Goal: Task Accomplishment & Management: Use online tool/utility

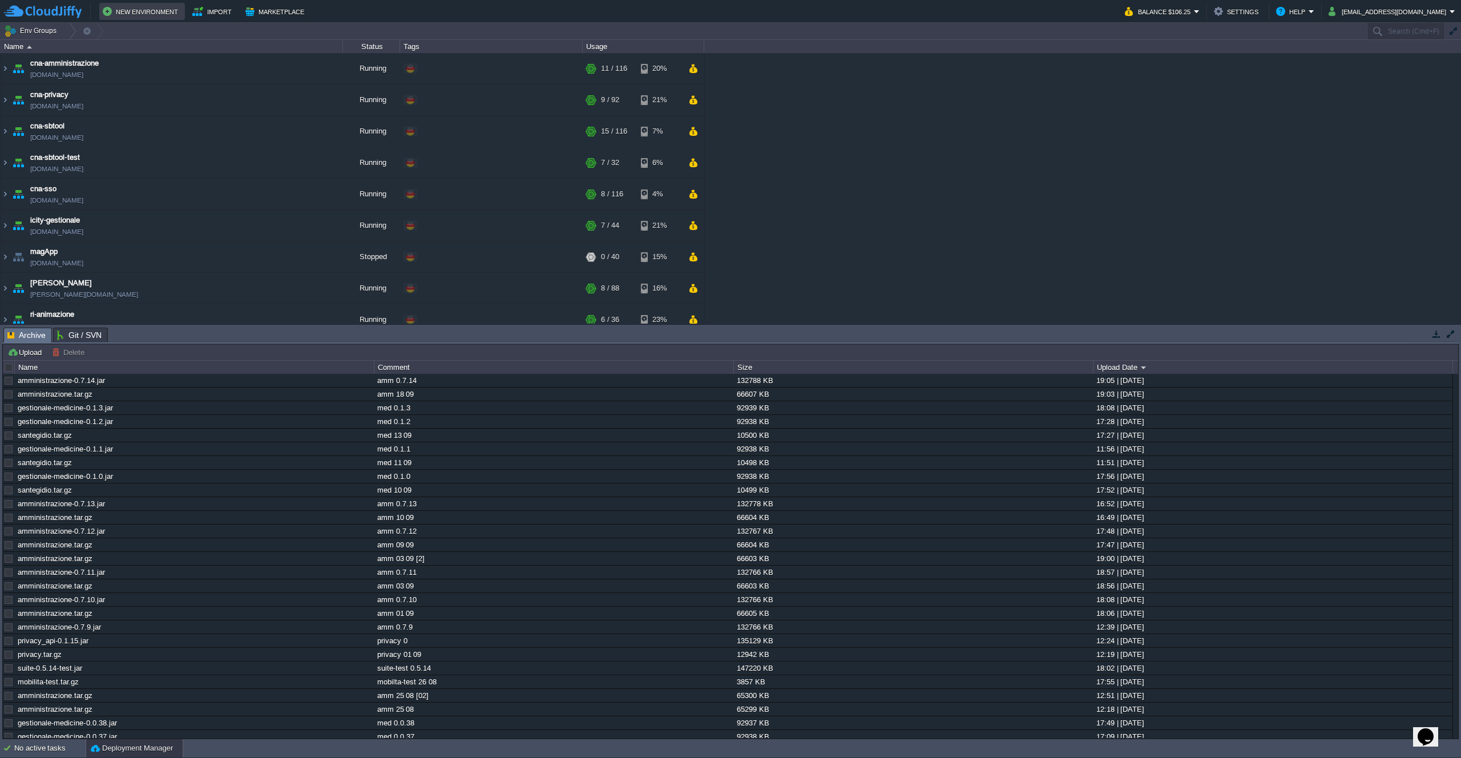
click at [143, 8] on button "New Environment" at bounding box center [142, 12] width 79 height 14
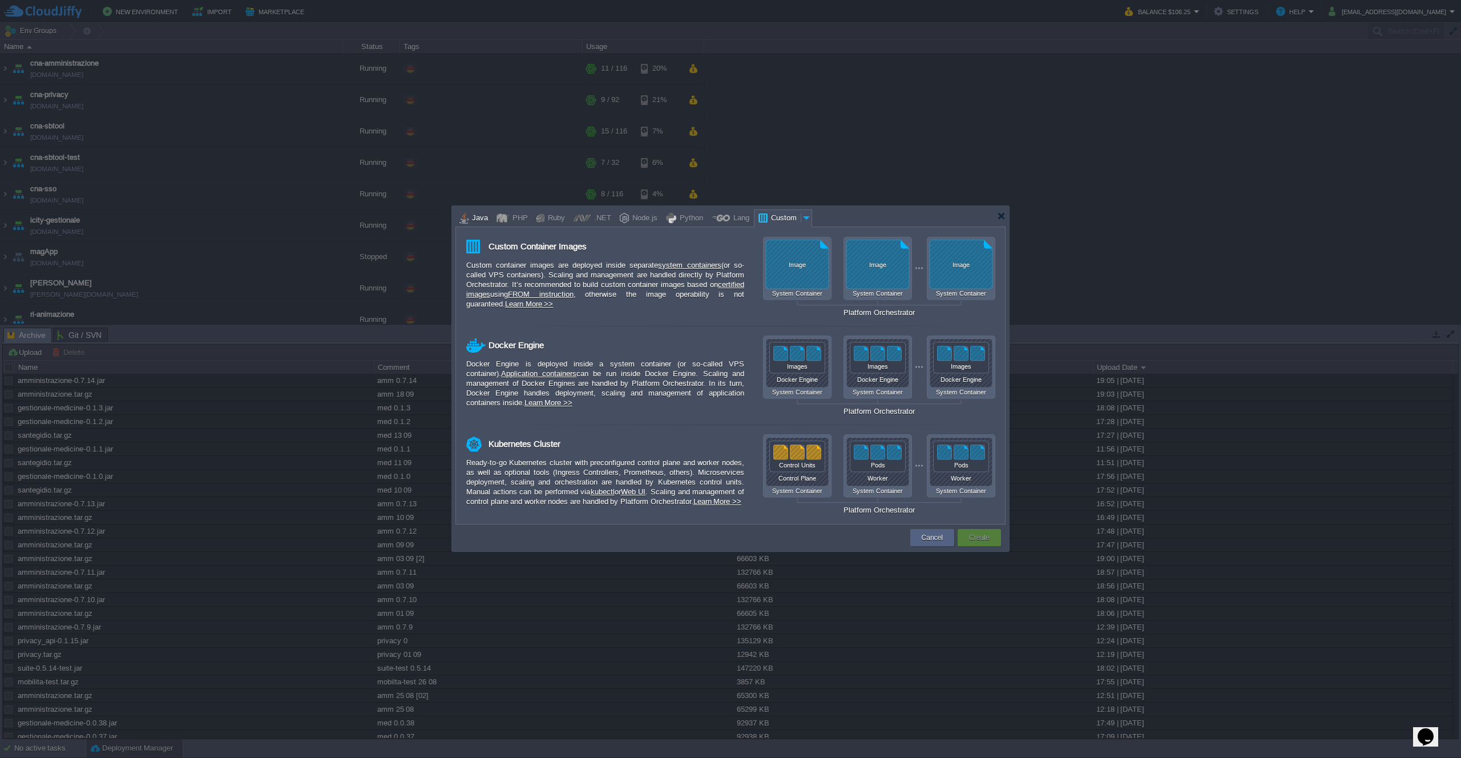
click at [465, 224] on div at bounding box center [463, 217] width 9 height 17
type input "Application Servers"
type input "6"
type input "Tomcat 11.0.11"
type input "Oracle OpenJD..."
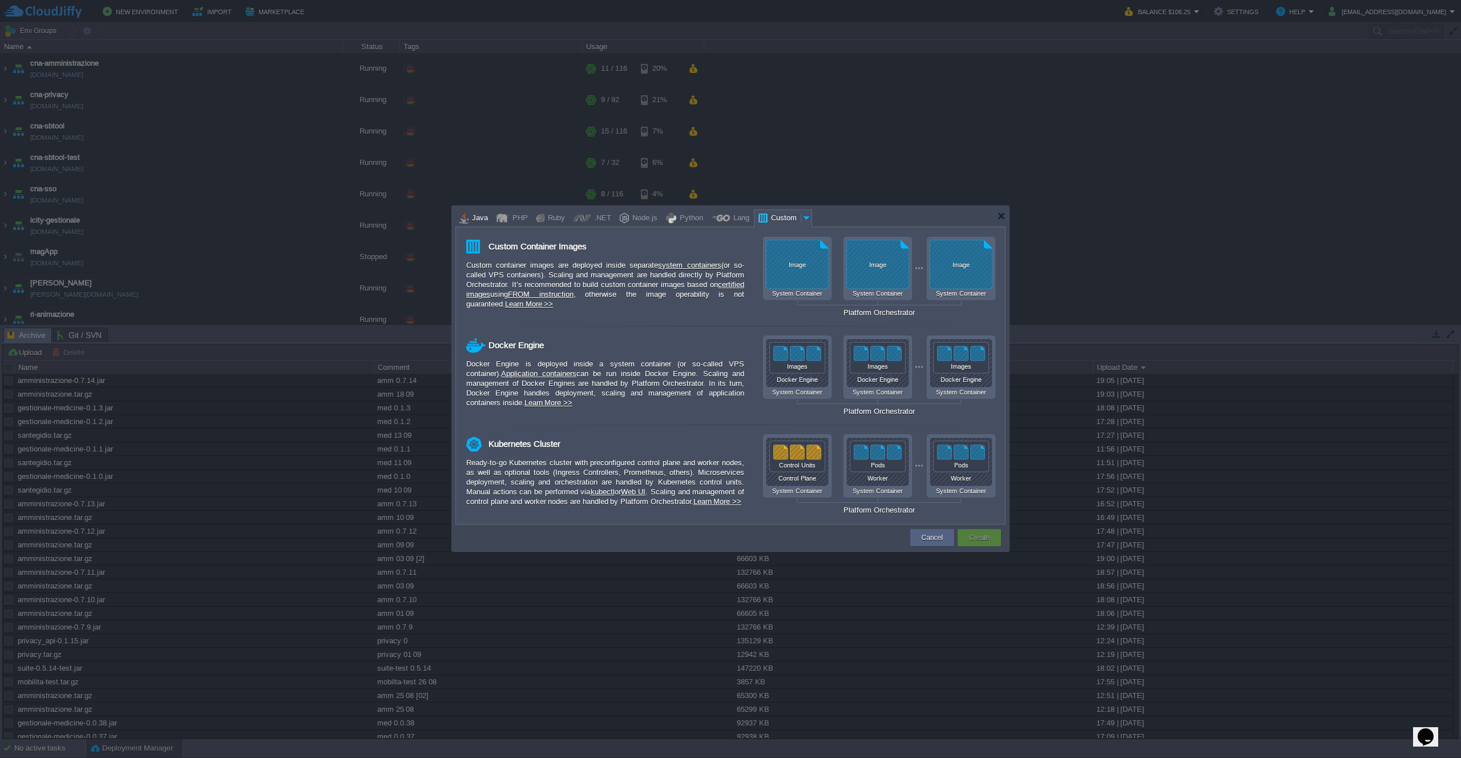
type input "Stateful"
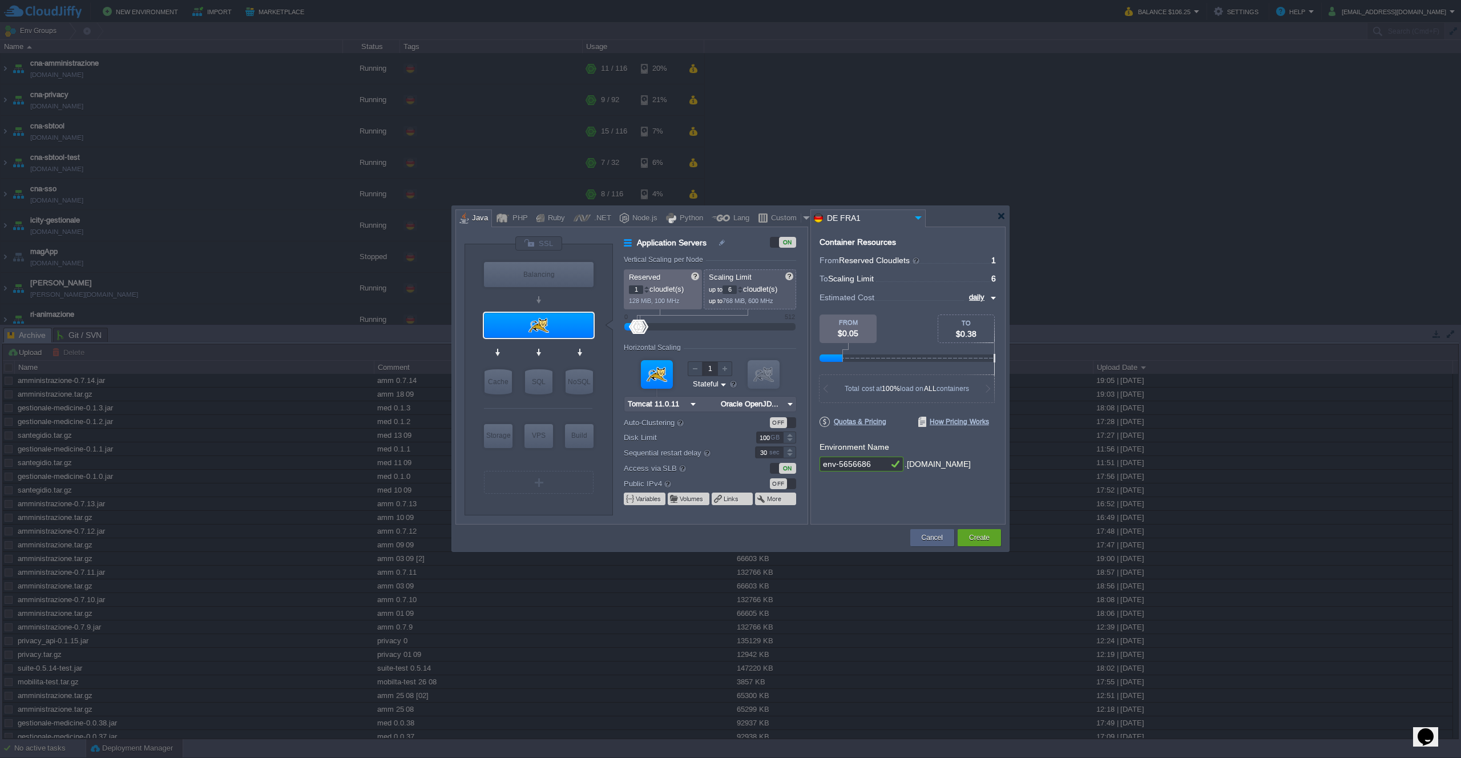
type input "Redis 7.2.4"
click at [588, 404] on img at bounding box center [587, 404] width 9 height 11
click at [575, 464] on div "Docker Image..." at bounding box center [572, 461] width 62 height 14
type input "NoSQL Databases"
type input "16"
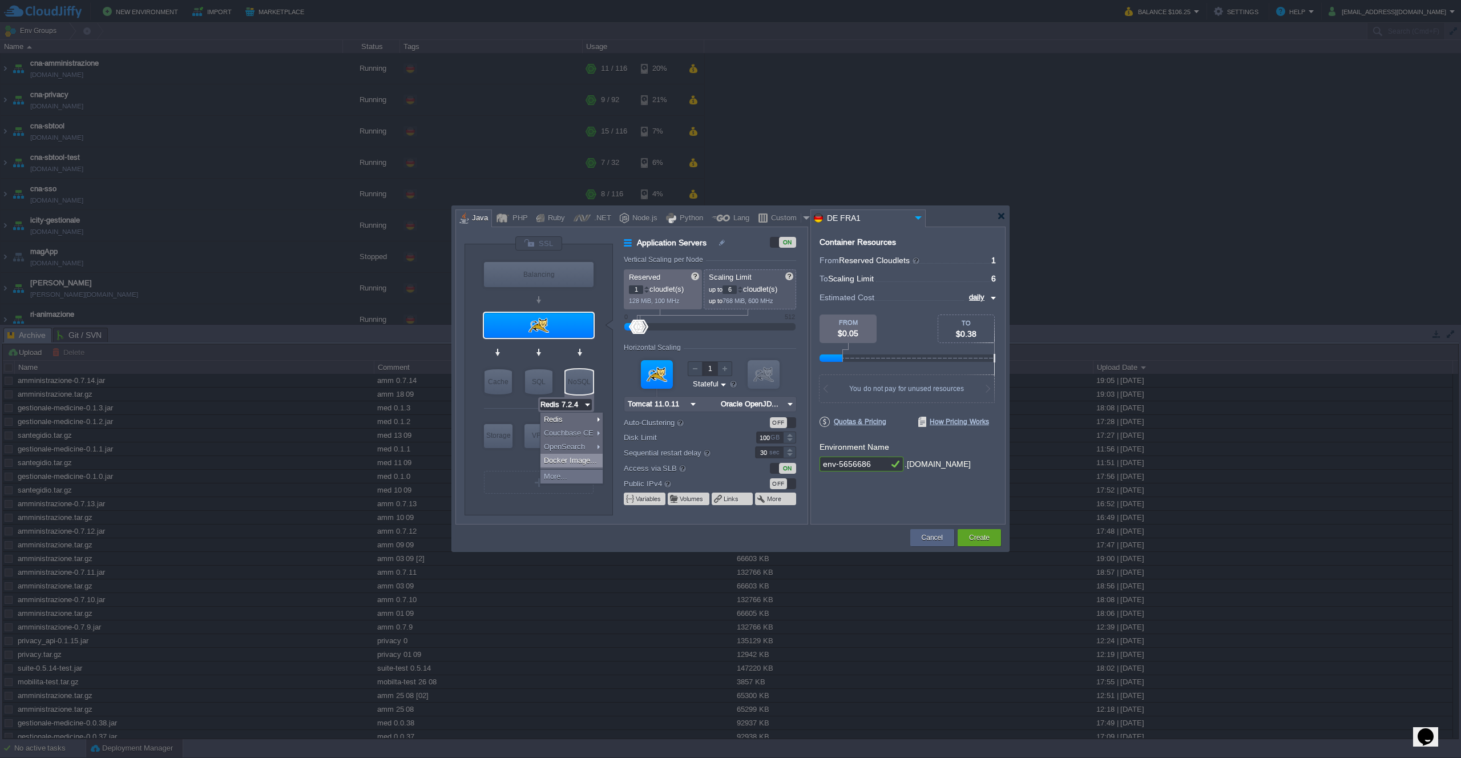
type input "Docker Image"
type input "Stateless"
type input "Docker Image"
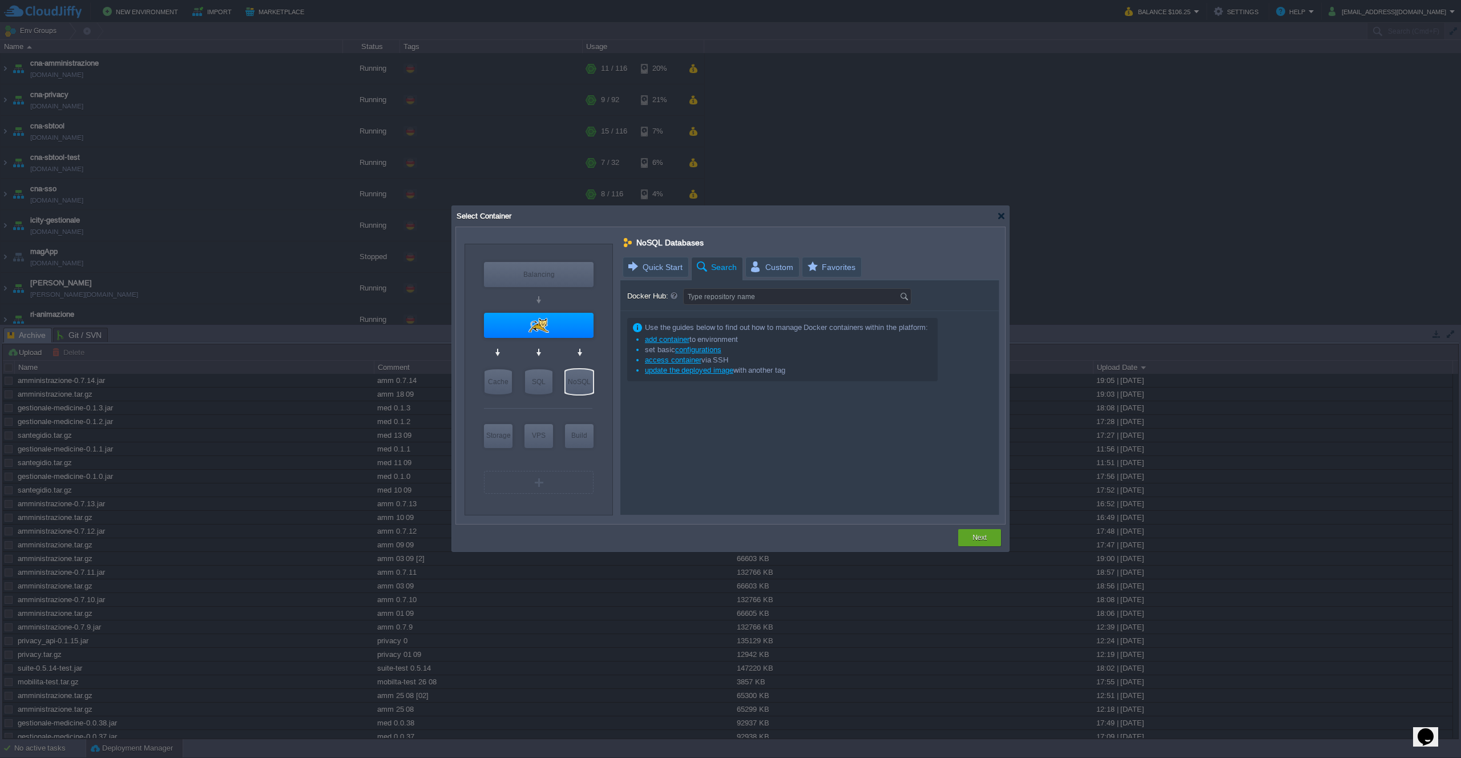
click at [725, 296] on input "Type repository name" at bounding box center [792, 296] width 216 height 15
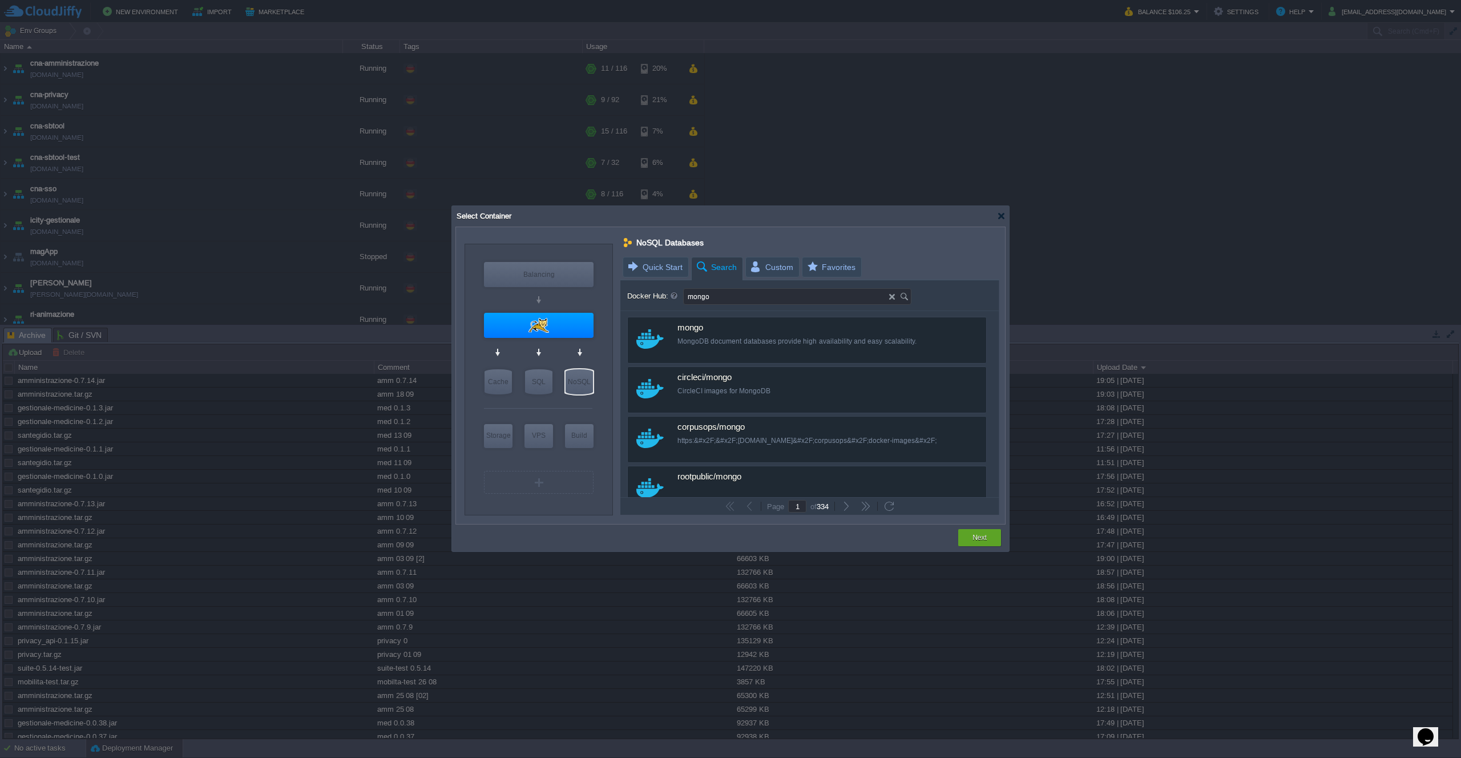
click at [750, 298] on input "mongo" at bounding box center [786, 296] width 205 height 15
type input "mongodb"
click at [1003, 214] on div at bounding box center [1001, 216] width 9 height 9
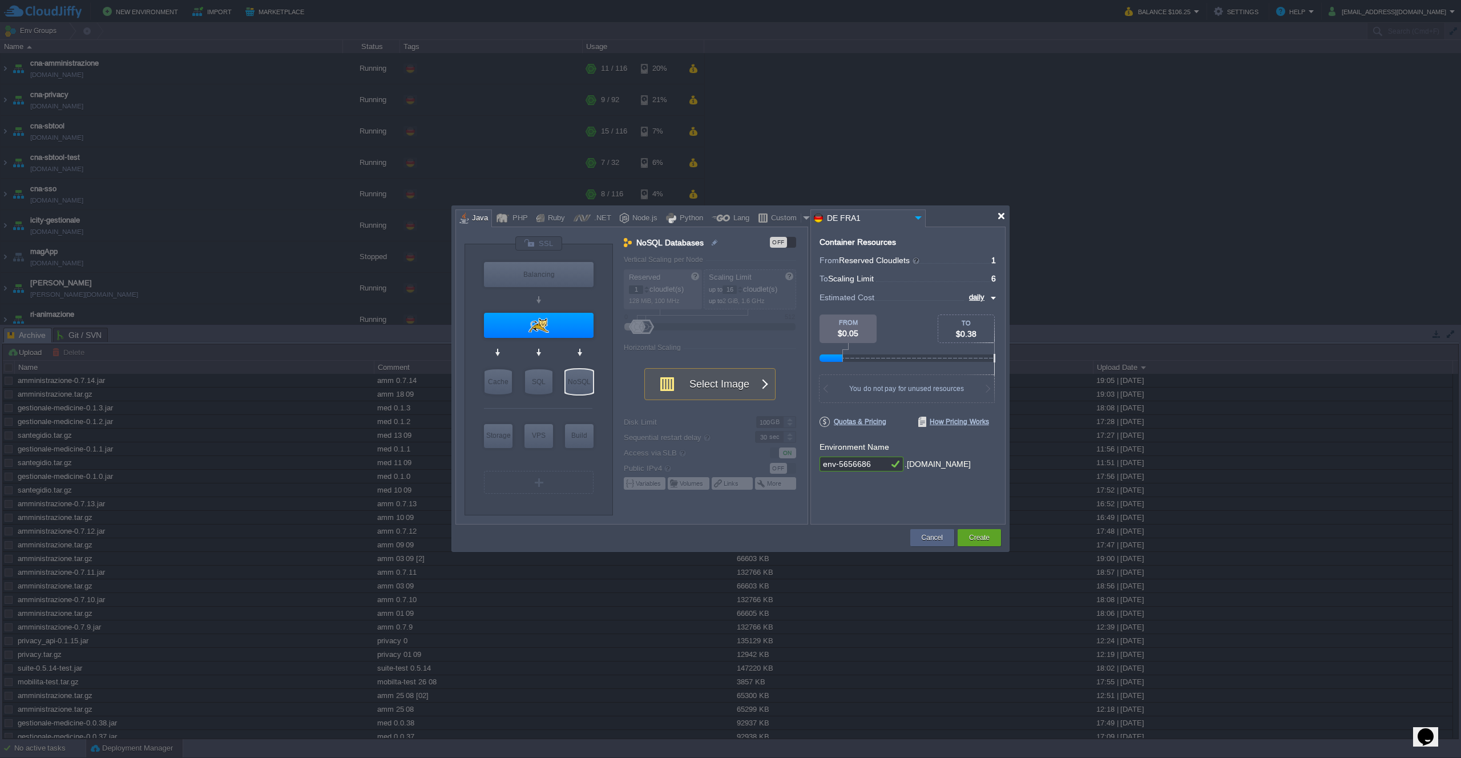
click at [1002, 216] on div at bounding box center [1001, 216] width 9 height 9
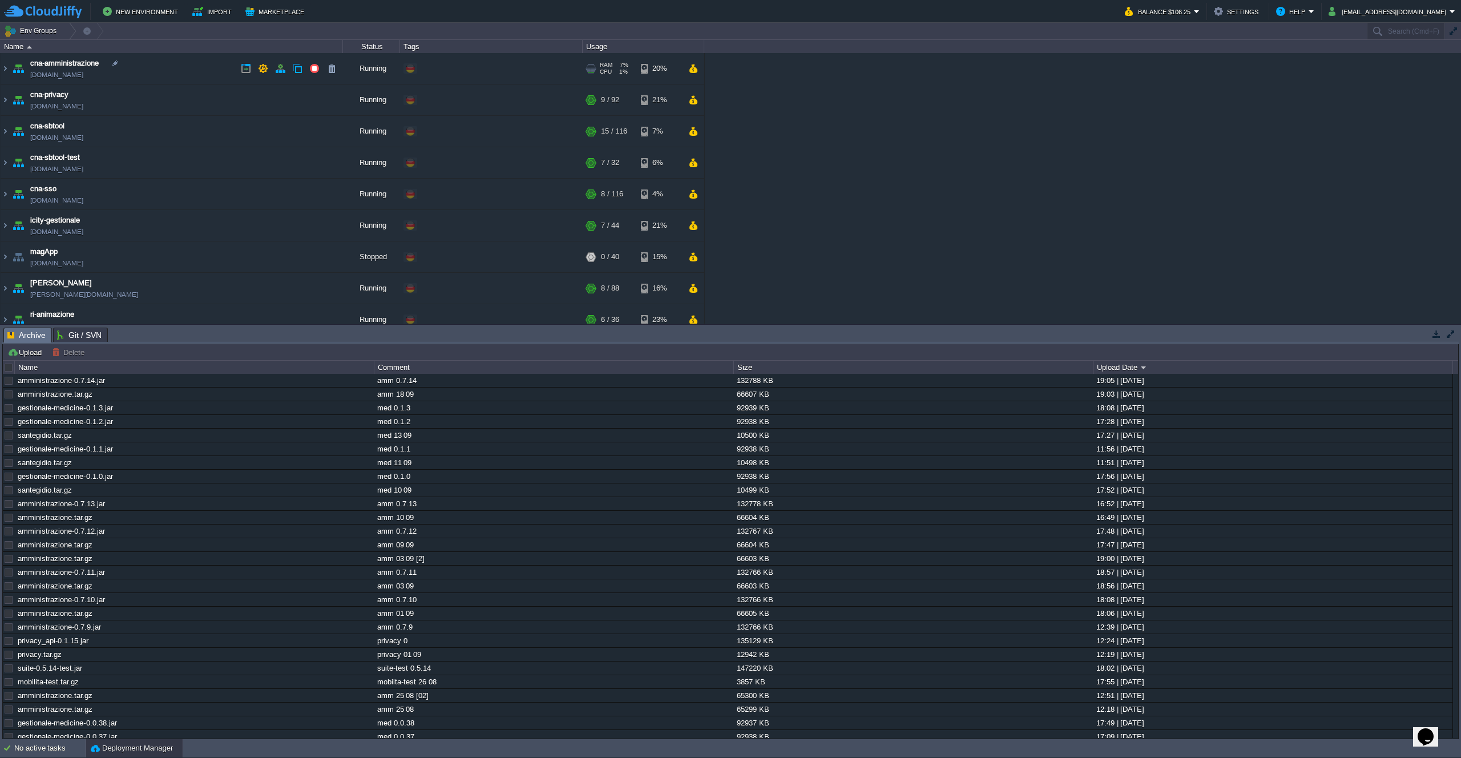
click at [203, 70] on td "cna-amministrazione [DOMAIN_NAME]" at bounding box center [172, 68] width 342 height 31
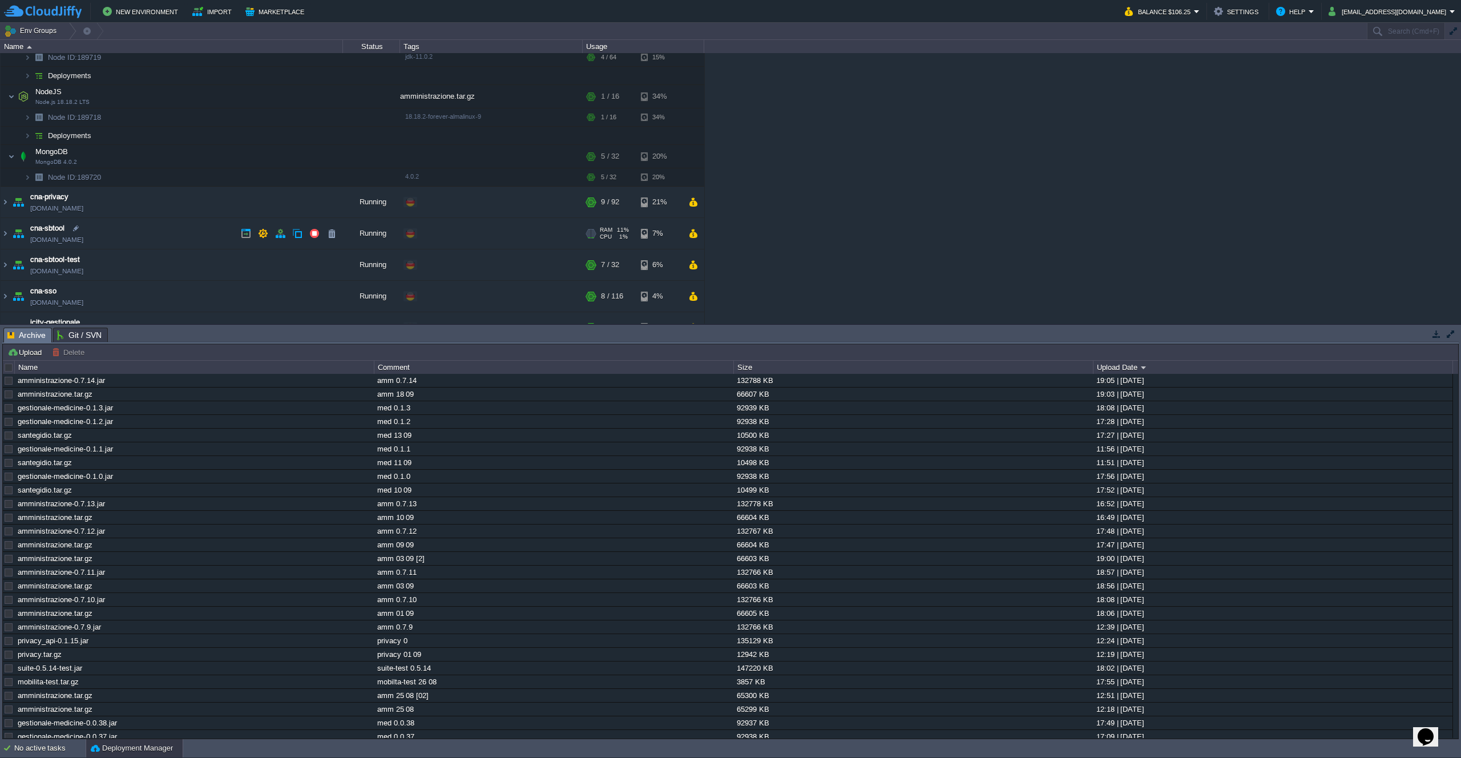
click at [183, 232] on td "cna-sbtool [DOMAIN_NAME]" at bounding box center [172, 233] width 342 height 31
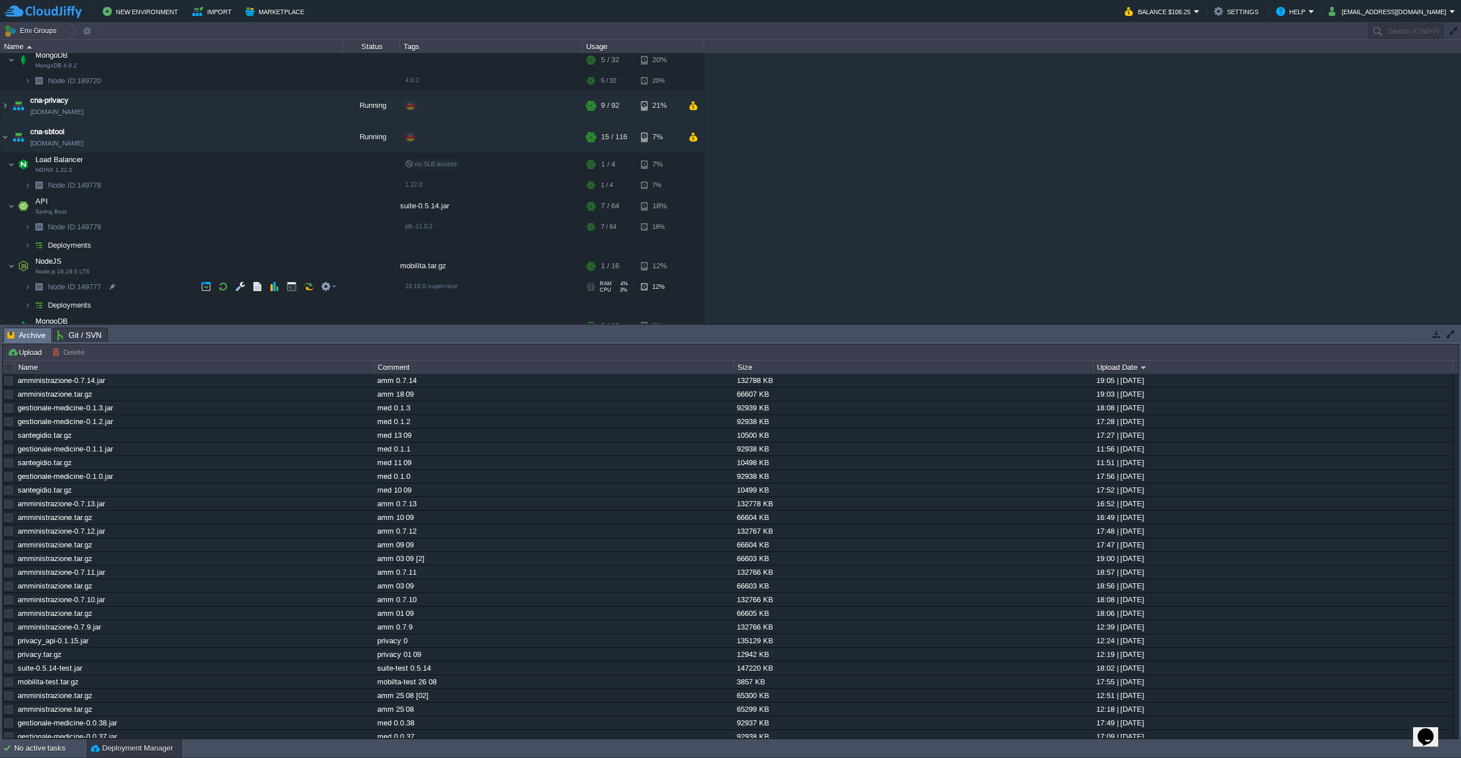
scroll to position [264, 0]
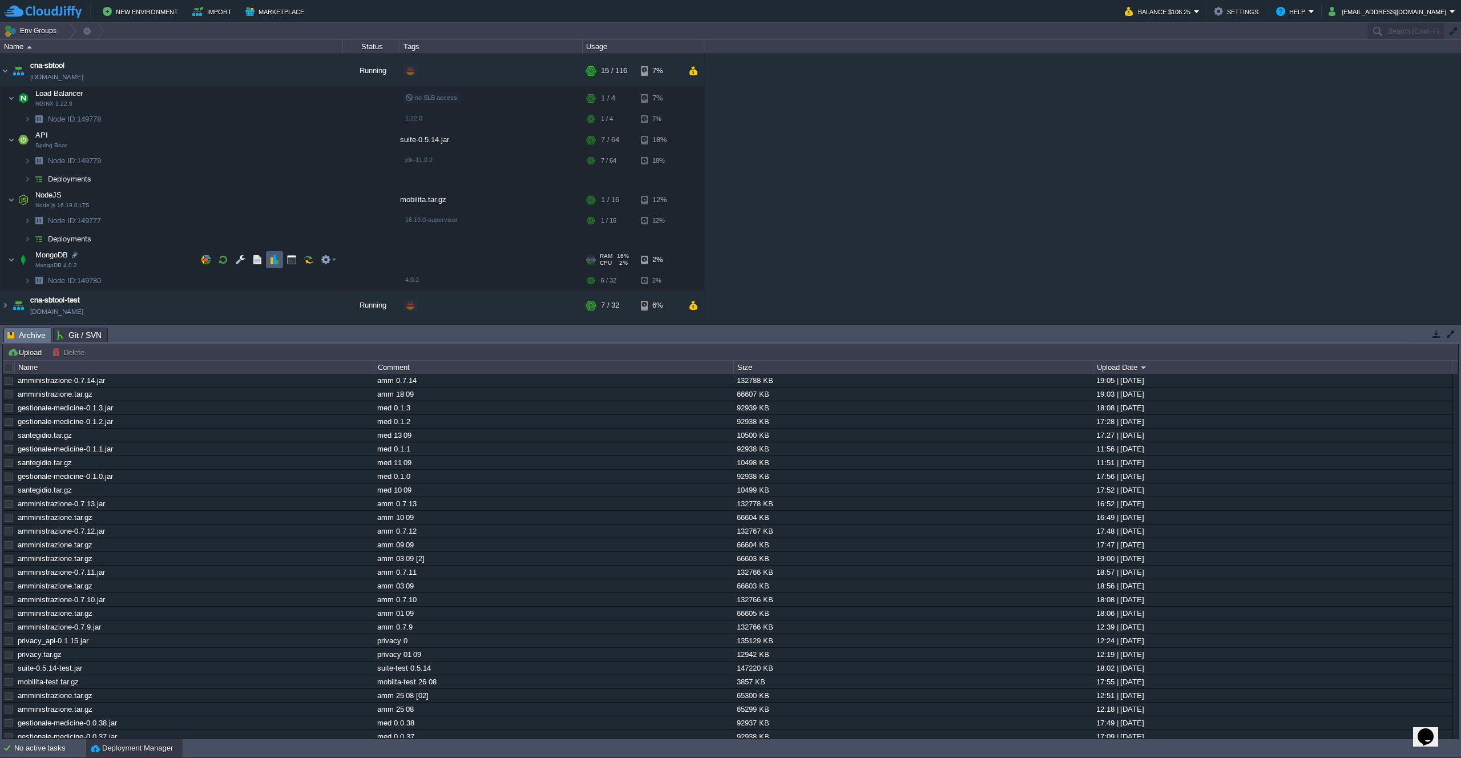
click at [276, 264] on button "button" at bounding box center [274, 260] width 10 height 10
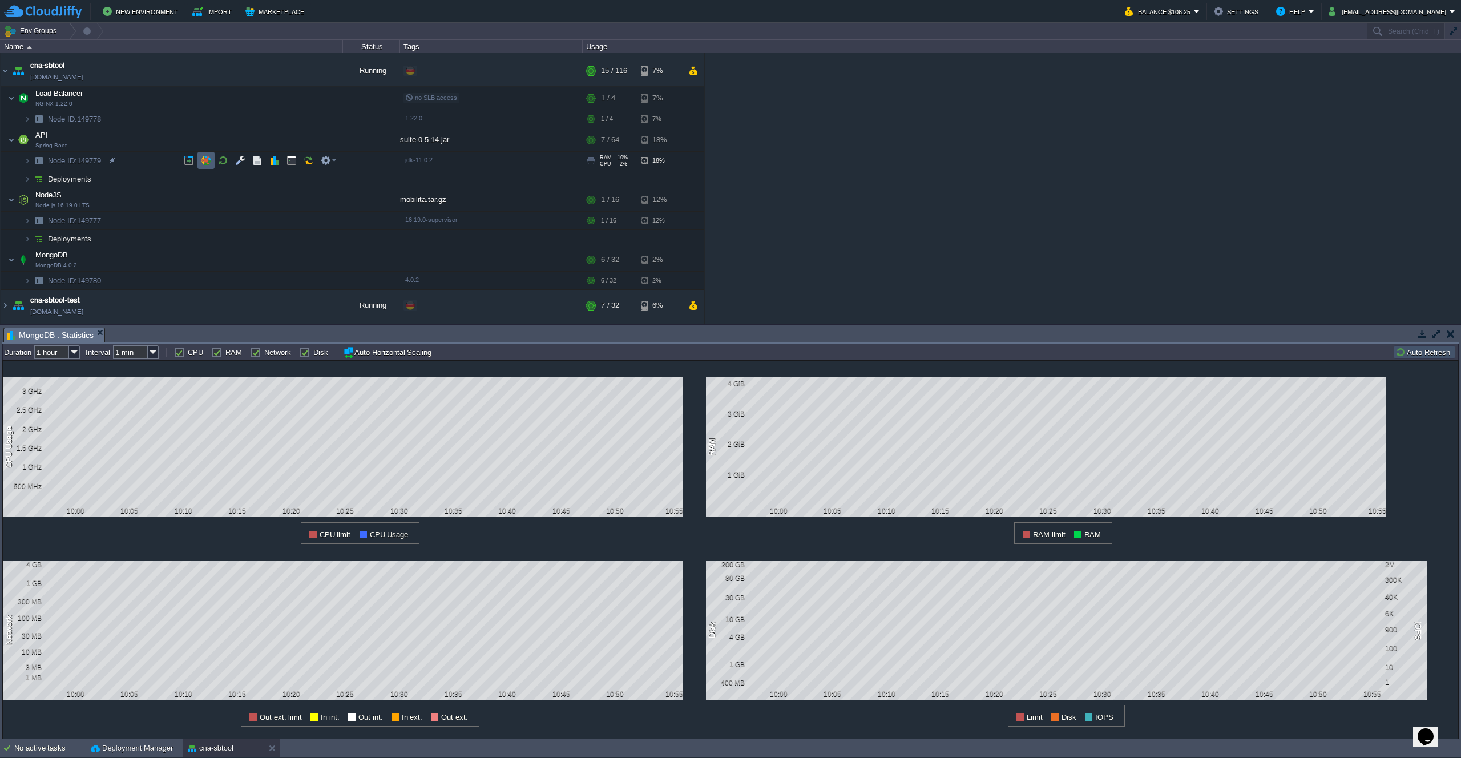
scroll to position [91, 0]
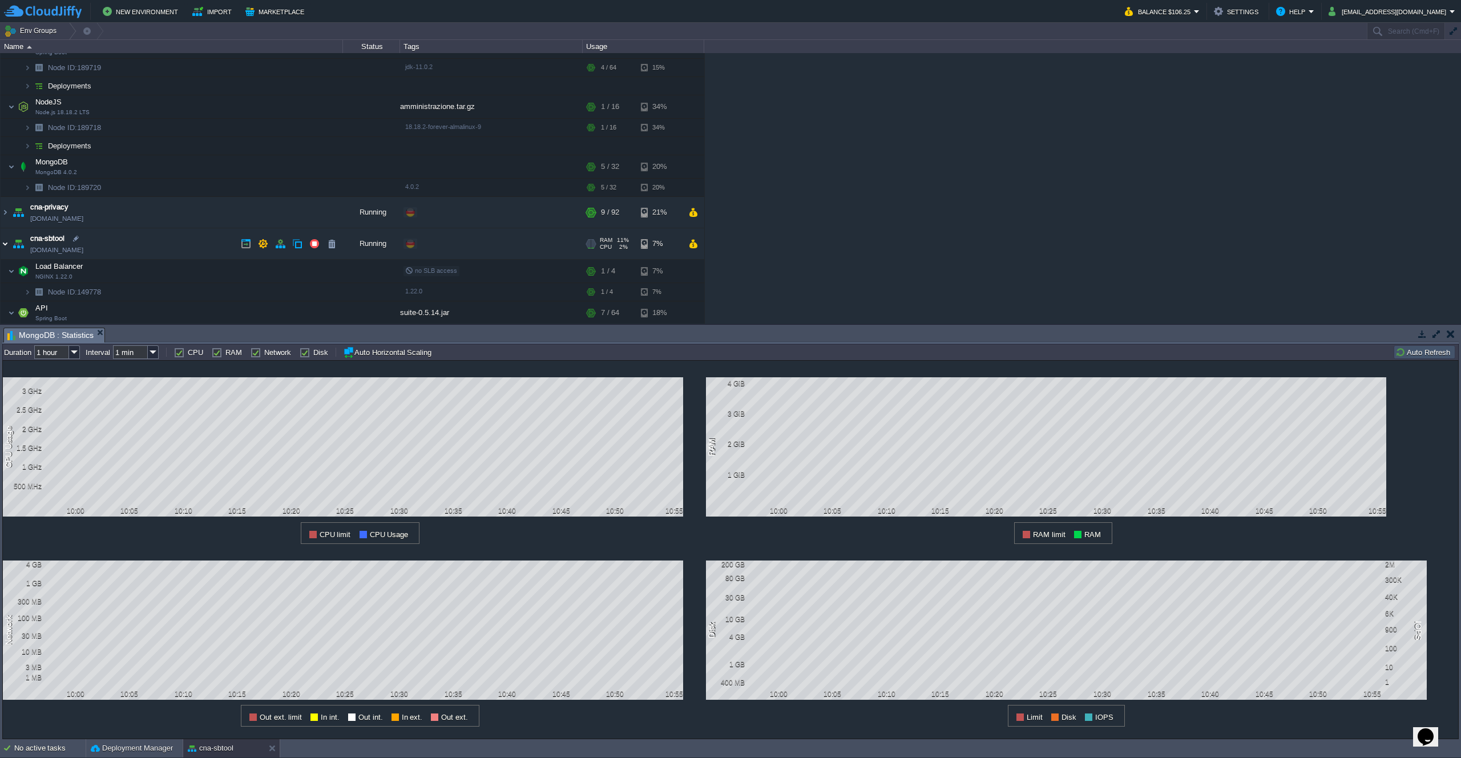
click at [7, 245] on img at bounding box center [5, 243] width 9 height 31
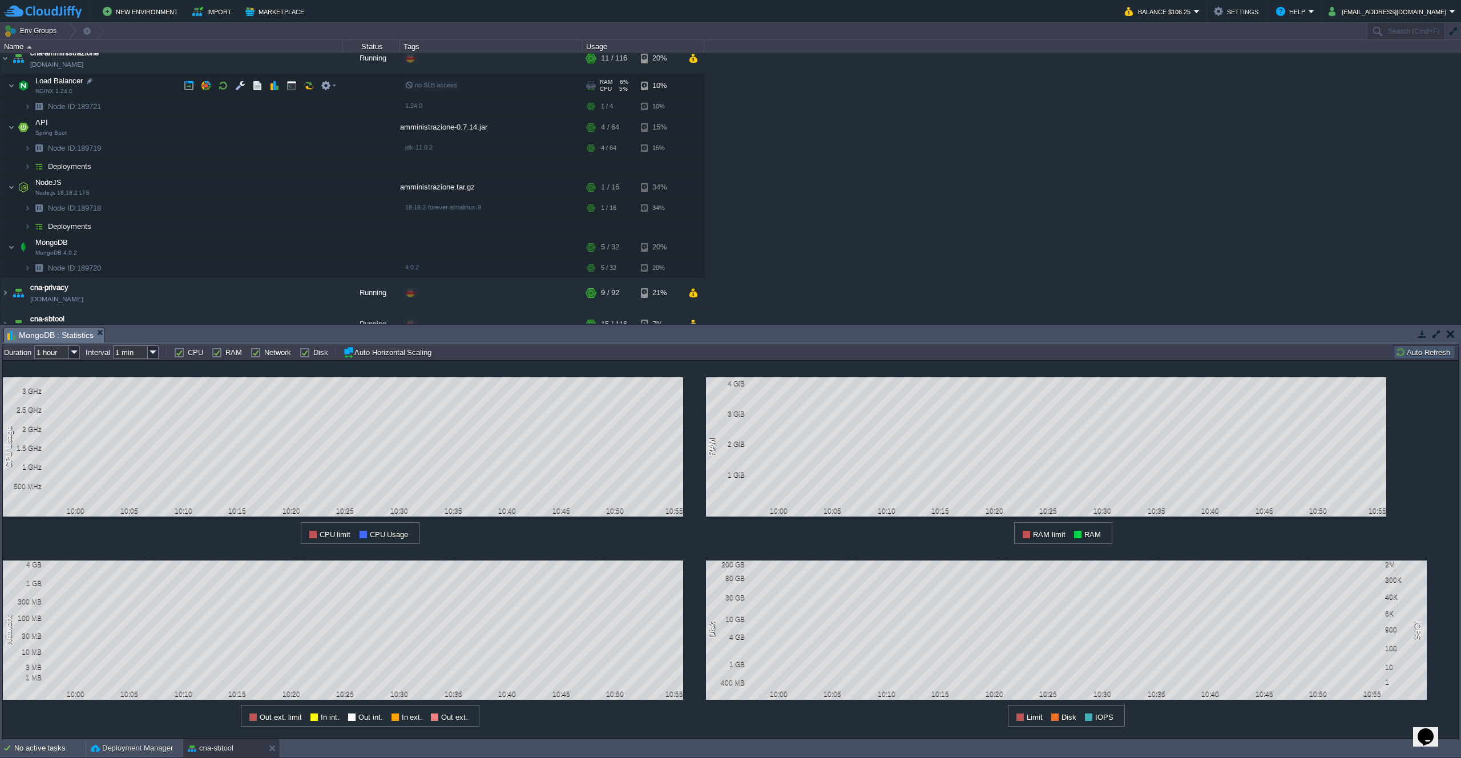
scroll to position [0, 0]
click at [7, 69] on img at bounding box center [5, 68] width 9 height 31
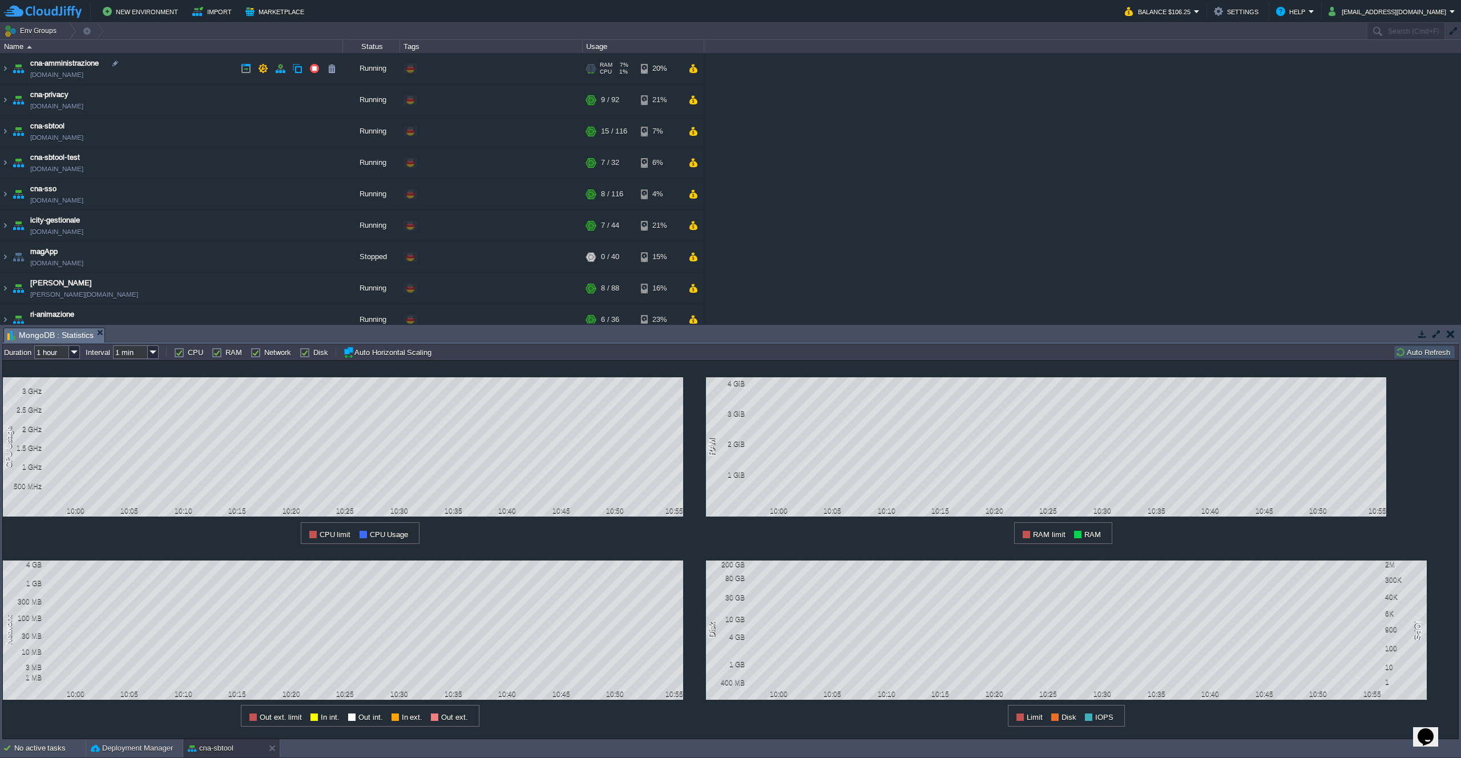
click at [860, 72] on div "cna-amministrazione [DOMAIN_NAME] Running + Add to Env Group RAM 7% CPU 1% 11 /…" at bounding box center [730, 188] width 1461 height 271
